Goal: Contribute content

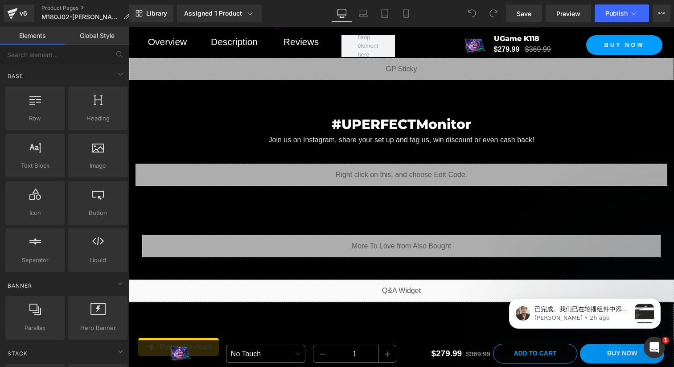
scroll to position [4936, 0]
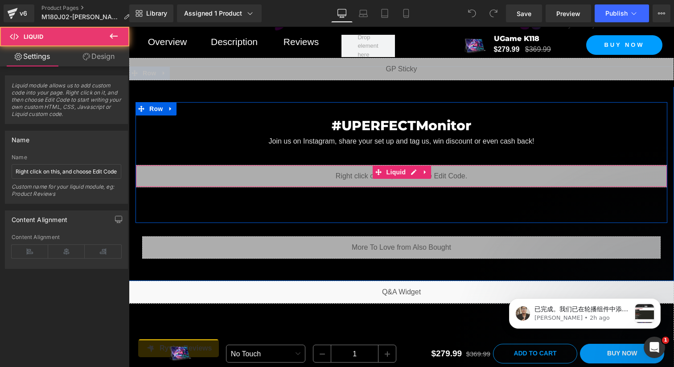
click at [257, 187] on div "Liquid" at bounding box center [402, 176] width 532 height 22
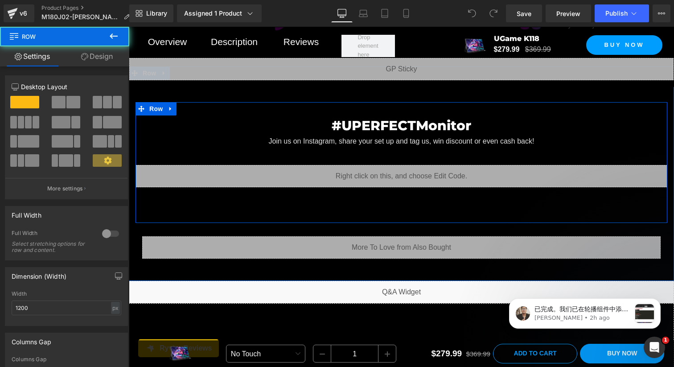
click at [171, 159] on div "#UPERFECTMonitor Heading Join us on Instagram, share your set up and tag us, wi…" at bounding box center [402, 150] width 532 height 71
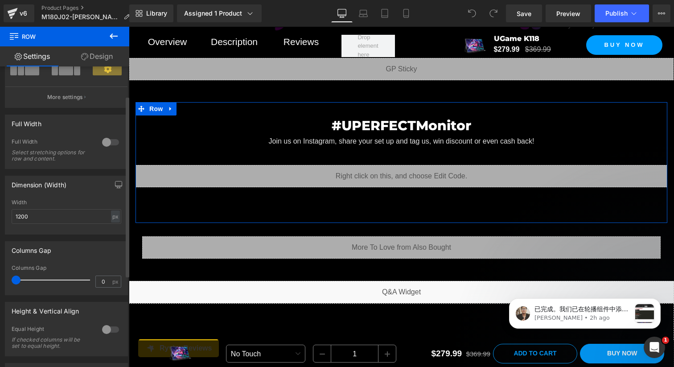
scroll to position [98, 0]
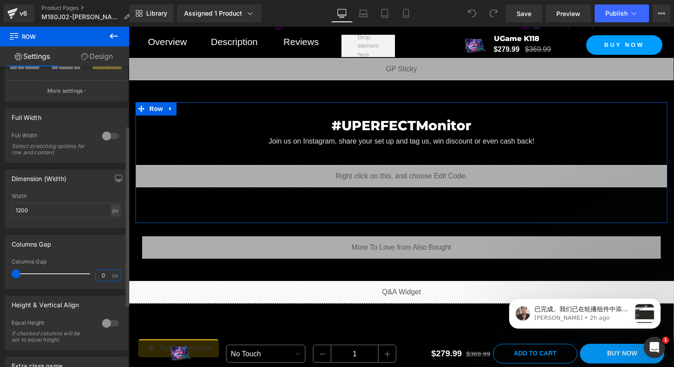
drag, startPoint x: 100, startPoint y: 275, endPoint x: 94, endPoint y: 274, distance: 6.8
click at [96, 274] on input "0" at bounding box center [104, 275] width 16 height 11
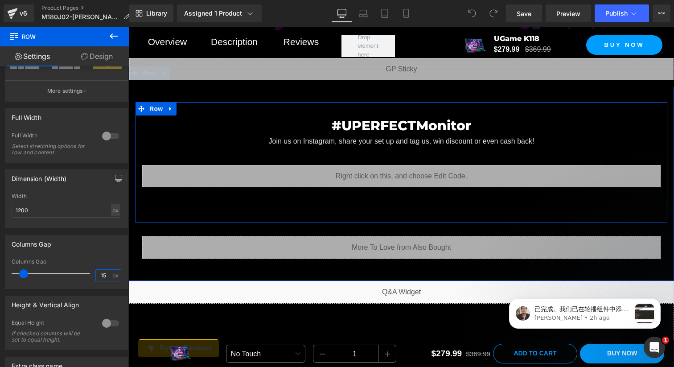
scroll to position [4929, 0]
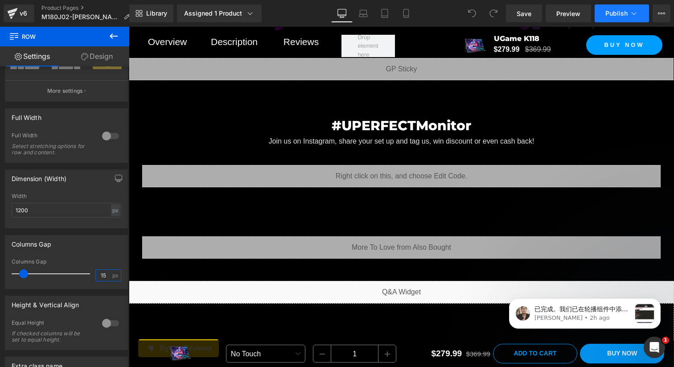
type input "15"
click at [617, 22] on button "Publish" at bounding box center [622, 13] width 54 height 18
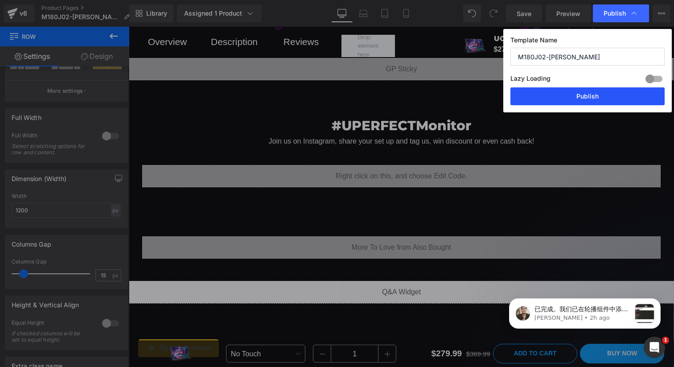
click at [556, 102] on button "Publish" at bounding box center [588, 96] width 154 height 18
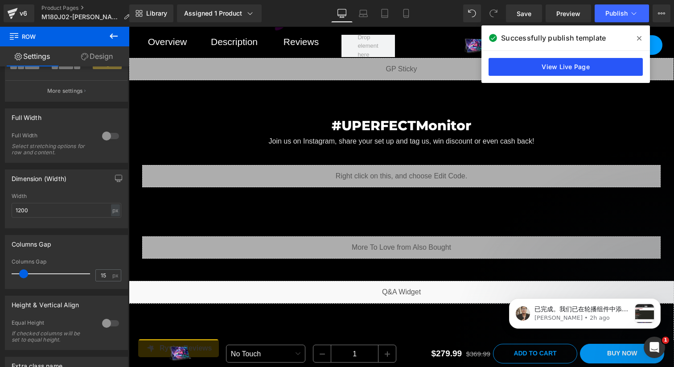
click at [585, 64] on link "View Live Page" at bounding box center [566, 67] width 154 height 18
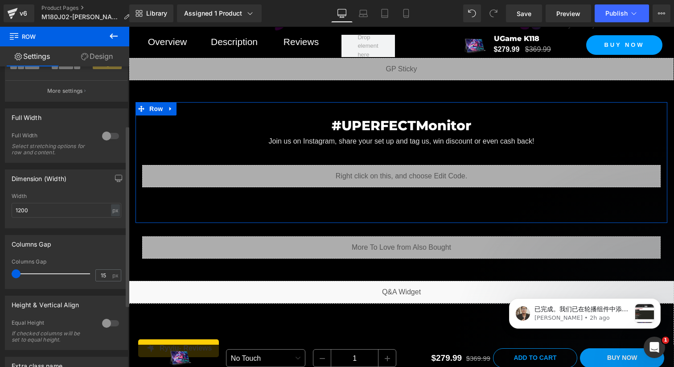
drag, startPoint x: 21, startPoint y: 274, endPoint x: 0, endPoint y: 271, distance: 20.7
click at [0, 271] on div "Columns Gap 0px Columns Gap 15 px" at bounding box center [66, 258] width 133 height 61
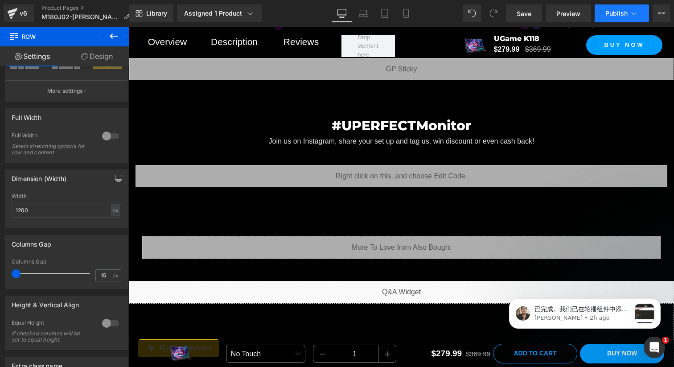
click at [614, 13] on span "Publish" at bounding box center [616, 13] width 22 height 7
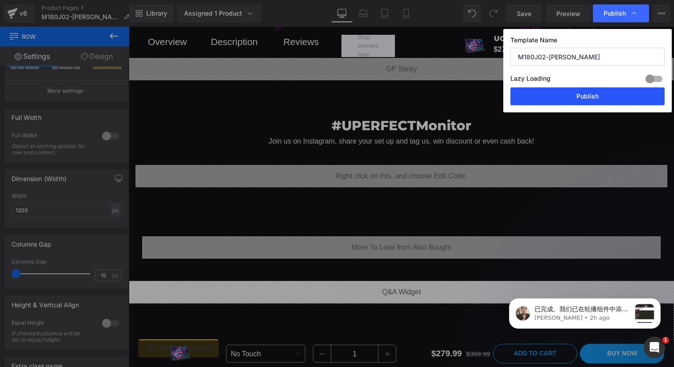
click at [583, 96] on button "Publish" at bounding box center [588, 96] width 154 height 18
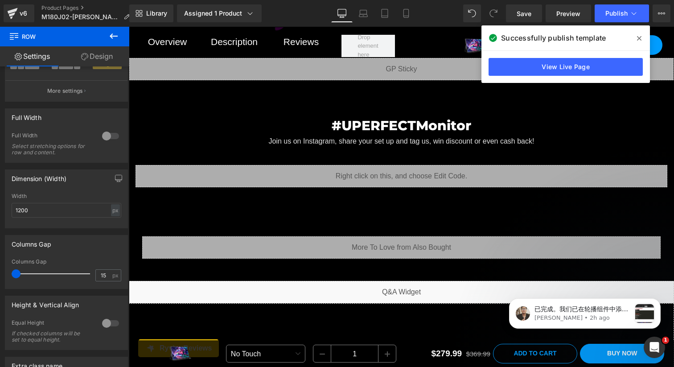
click at [535, 62] on link "View Live Page" at bounding box center [566, 67] width 154 height 18
